Goal: Communication & Community: Answer question/provide support

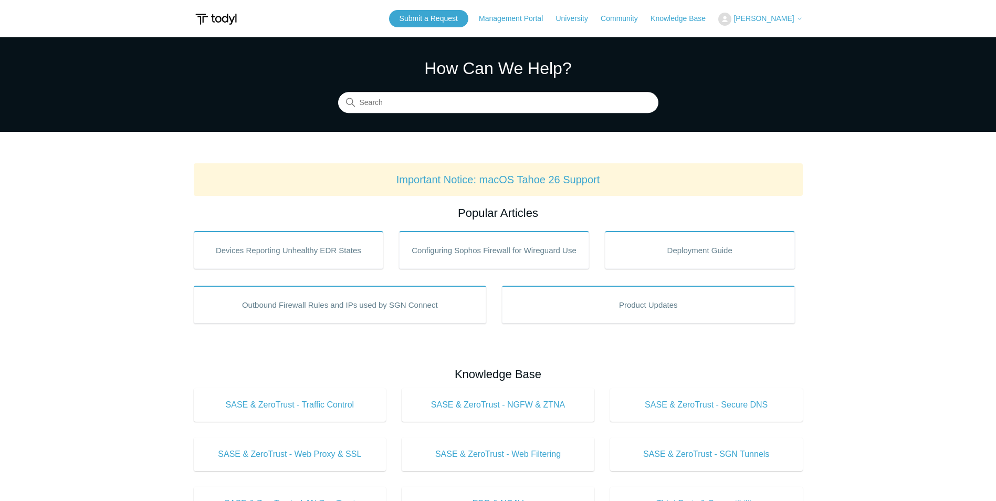
click at [795, 16] on span "[PERSON_NAME]" at bounding box center [768, 18] width 69 height 8
click at [790, 41] on link "My Support Requests" at bounding box center [770, 41] width 102 height 18
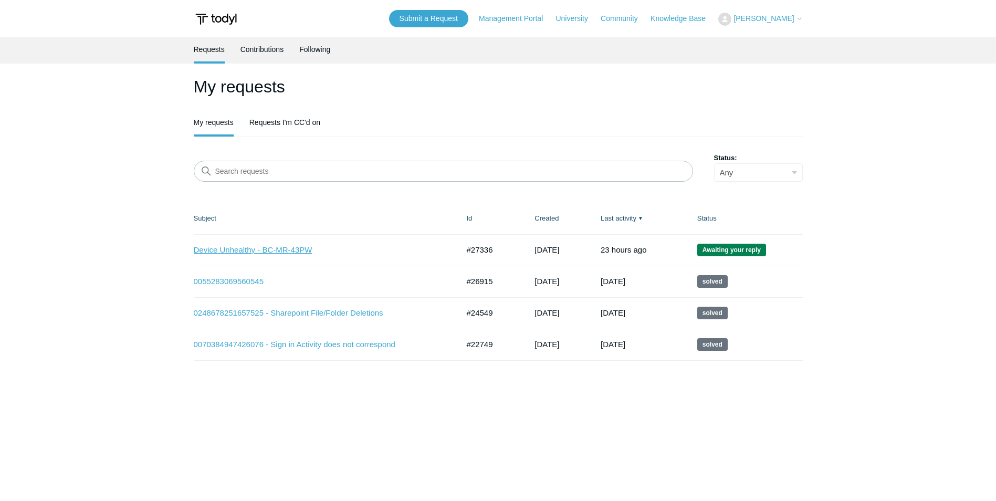
click at [288, 251] on link "Device Unhealthy - BC-MR-43PW" at bounding box center [318, 250] width 249 height 12
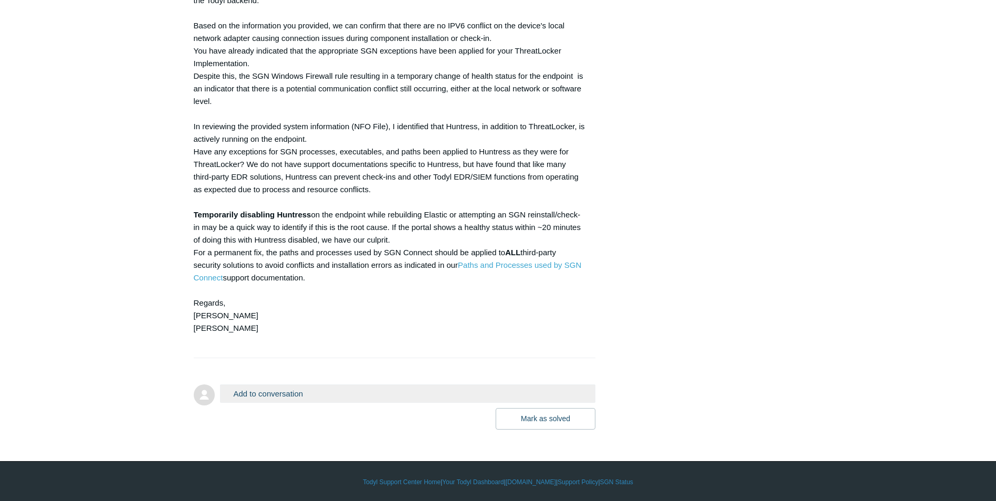
scroll to position [4972, 0]
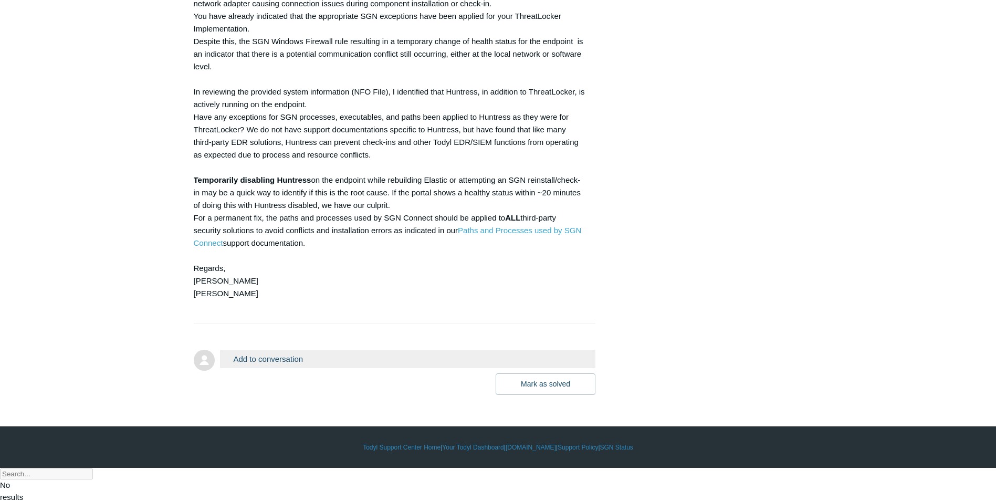
click at [277, 368] on button "Add to conversation" at bounding box center [408, 359] width 376 height 18
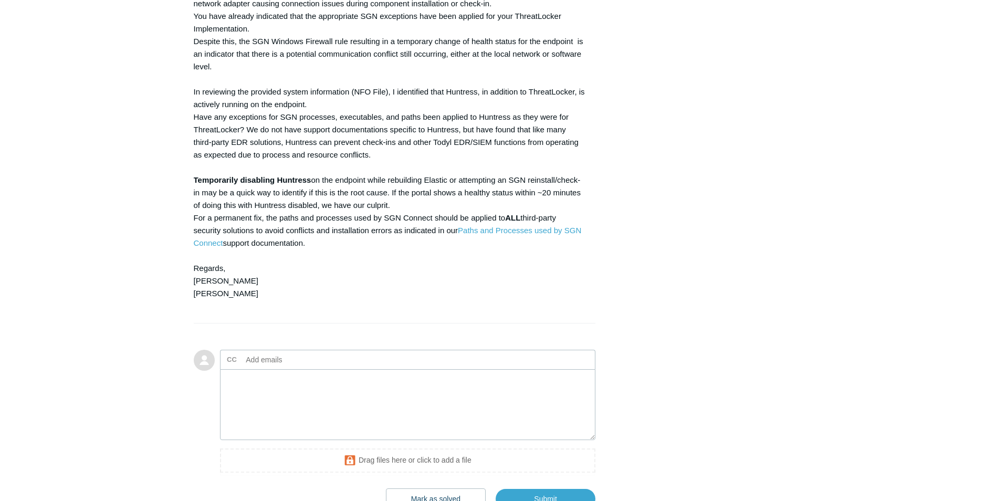
click at [267, 368] on input "text" at bounding box center [298, 360] width 113 height 16
type input "tim"
type input "tward@innercircleit.com"
type input "n"
drag, startPoint x: 624, startPoint y: 264, endPoint x: 631, endPoint y: 267, distance: 7.3
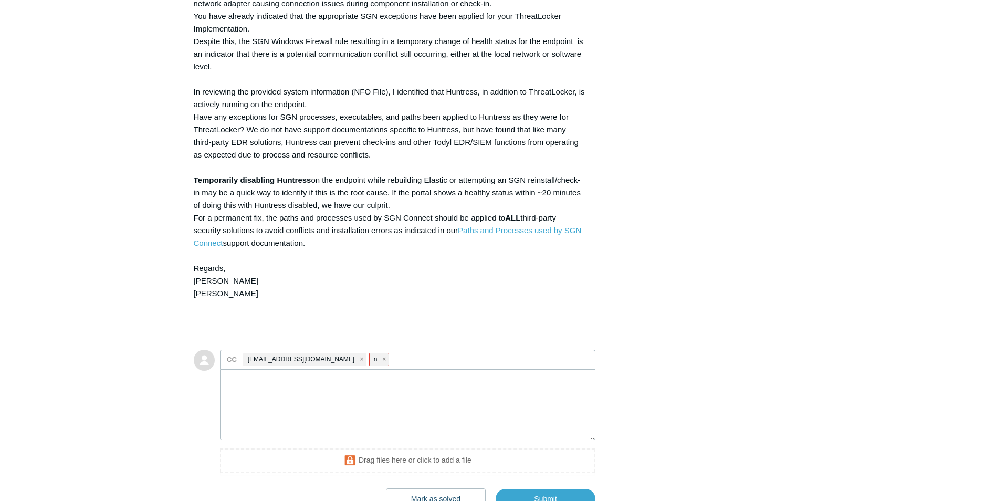
click at [391, 368] on input "text" at bounding box center [404, 360] width 26 height 16
click at [382, 366] on span "close" at bounding box center [384, 359] width 4 height 12
paste input "lM5X8#42dX!b"
type input "lM5X8#42dX!b"
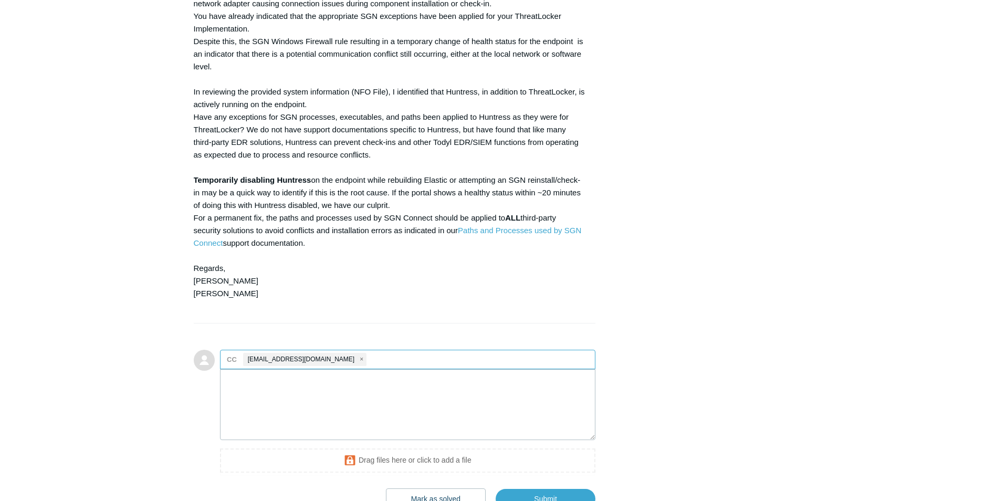
scroll to position [0, 0]
click at [368, 368] on input "text" at bounding box center [381, 360] width 26 height 16
paste input "lM5X8#42dX!b"
type input "lM5X8#42dX!b"
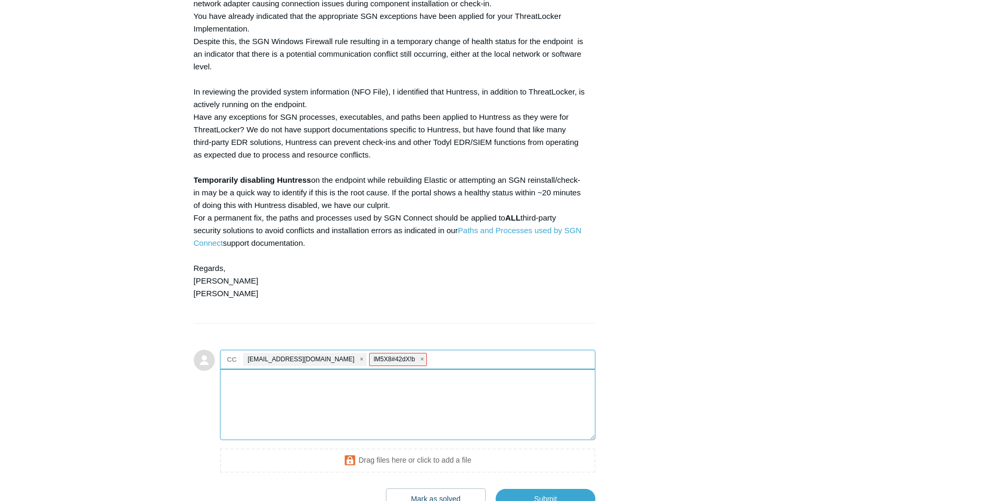
click at [343, 413] on textarea "Add your reply" at bounding box center [408, 404] width 376 height 71
paste textarea "lM5X8#42dX!b"
type textarea "lM5X8#42dX!b"
click at [420, 366] on span "close" at bounding box center [422, 359] width 4 height 12
paste input "nleguillow@innercircleit.com"
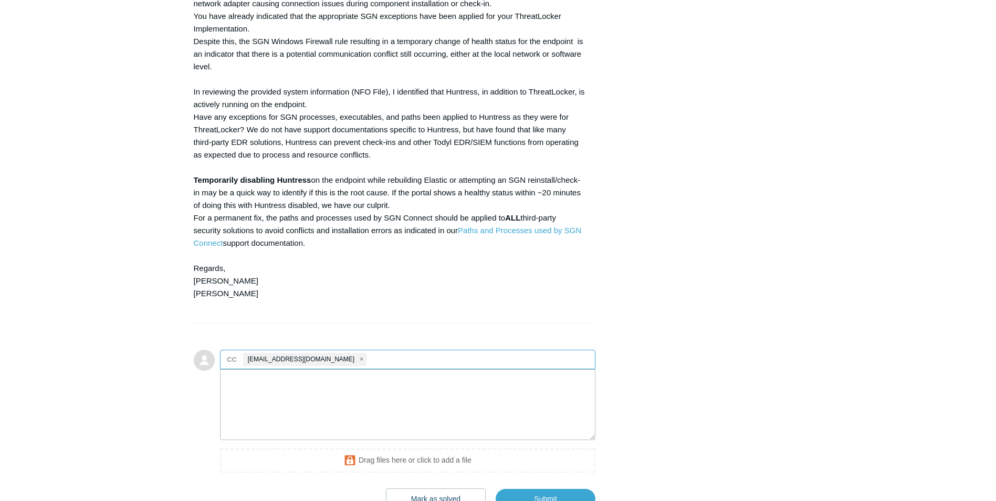
type input "nleguillow@innercircleit.com"
click at [344, 439] on textarea "Add your reply" at bounding box center [408, 404] width 376 height 71
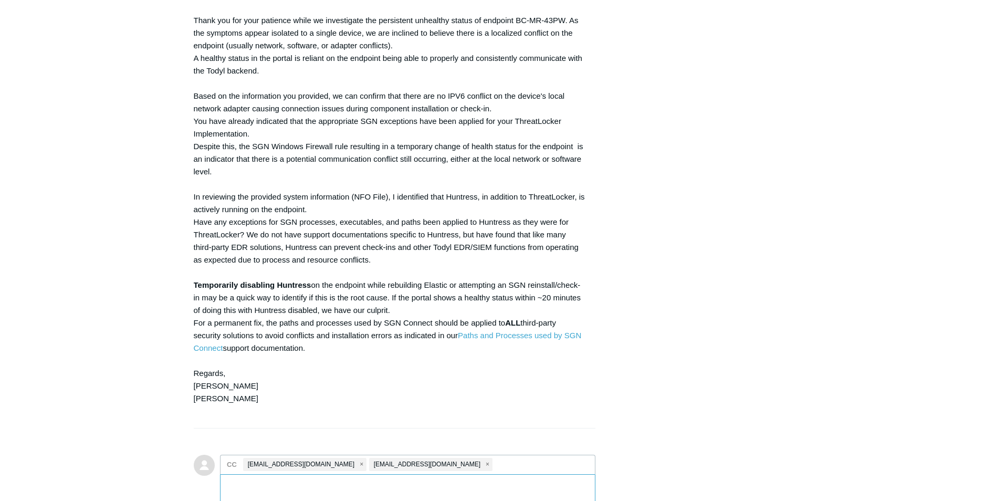
scroll to position [5077, 0]
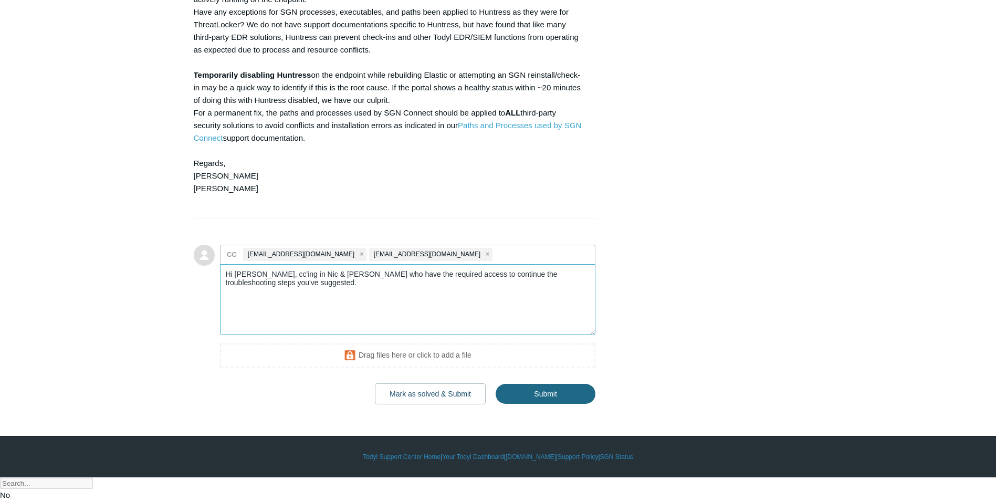
type textarea "Hi [PERSON_NAME], cc'ing in Nic & [PERSON_NAME] who have the required access to…"
click at [539, 405] on input "Submit" at bounding box center [546, 394] width 100 height 21
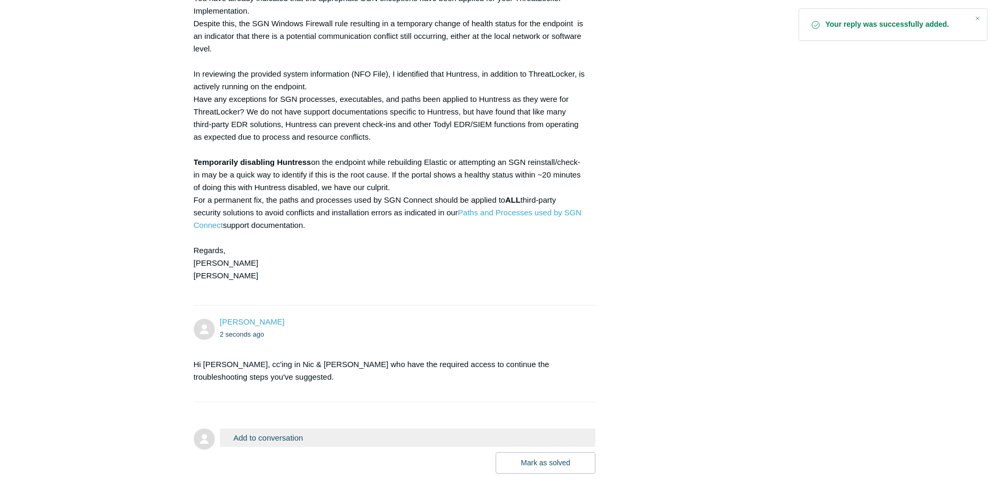
scroll to position [5068, 0]
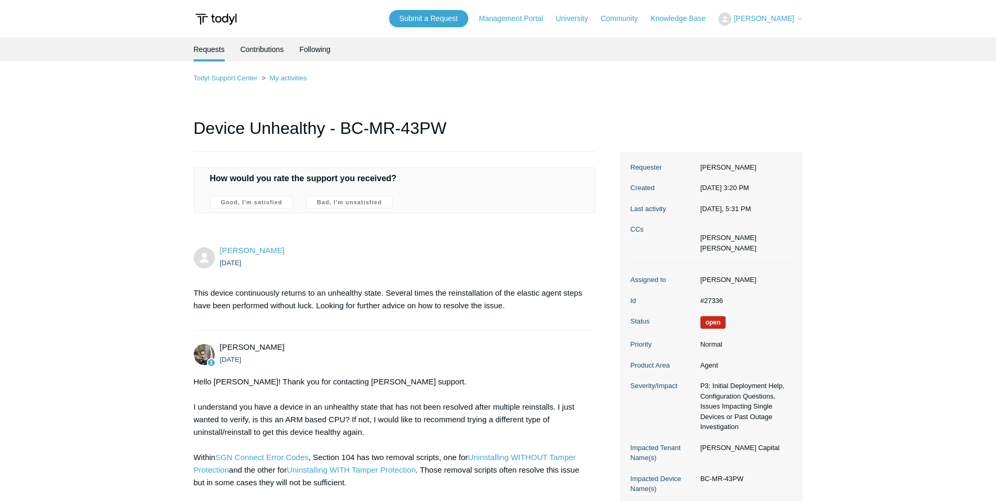
scroll to position [5068, 0]
